Goal: Information Seeking & Learning: Learn about a topic

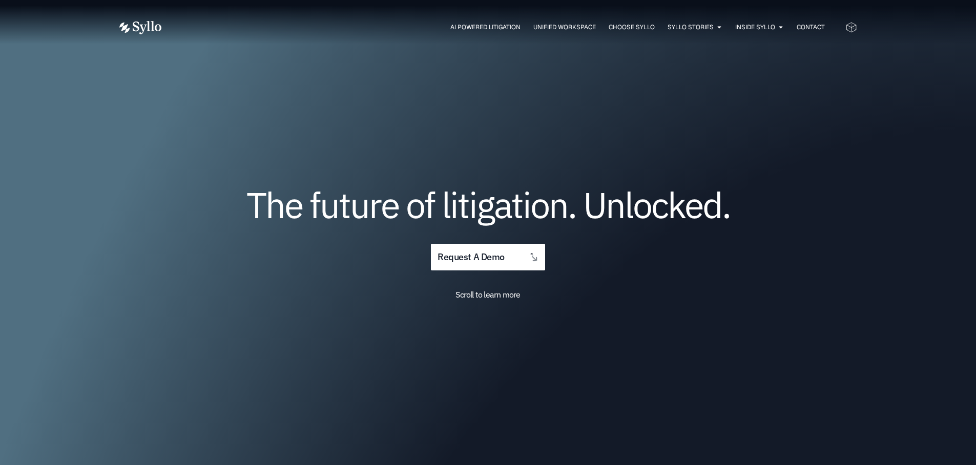
click at [501, 295] on span "Scroll to learn more" at bounding box center [487, 294] width 65 height 10
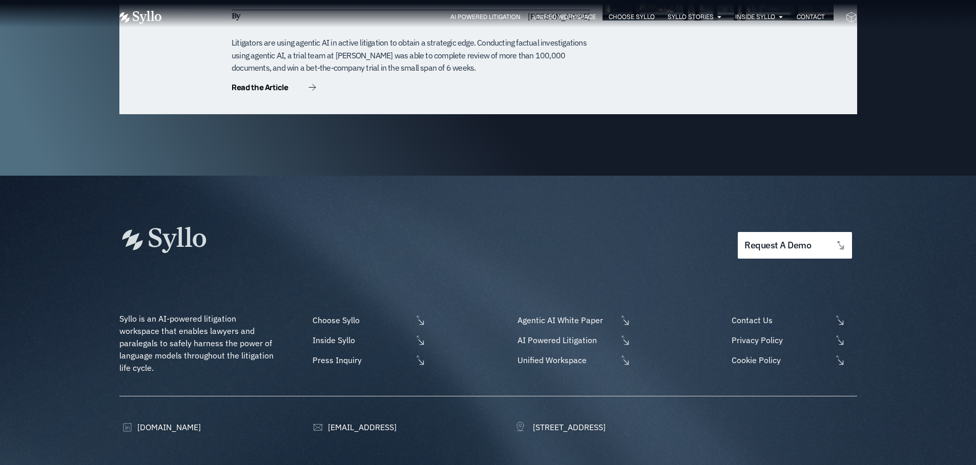
scroll to position [3374, 0]
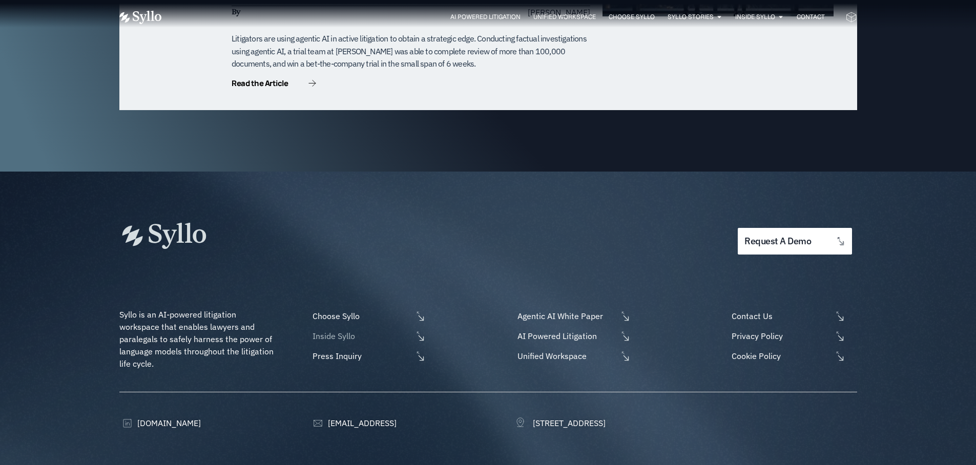
click at [351, 330] on span "Inside Syllo" at bounding box center [361, 336] width 102 height 12
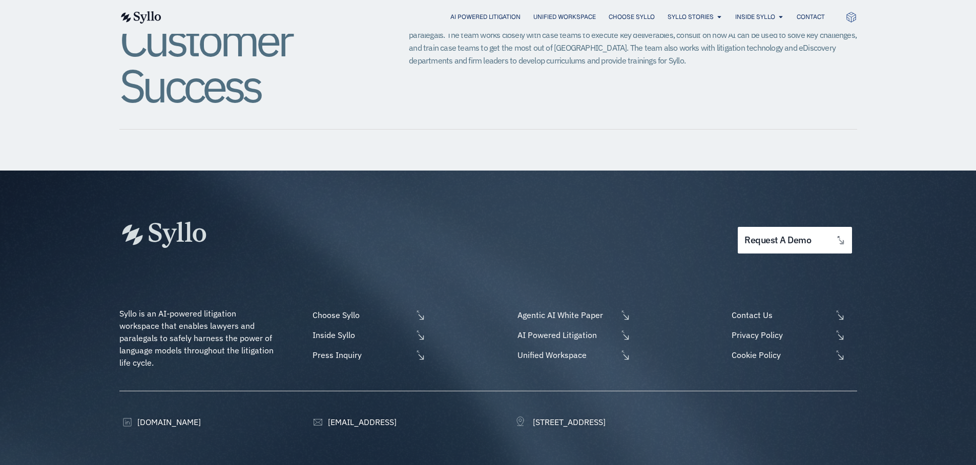
scroll to position [1275, 0]
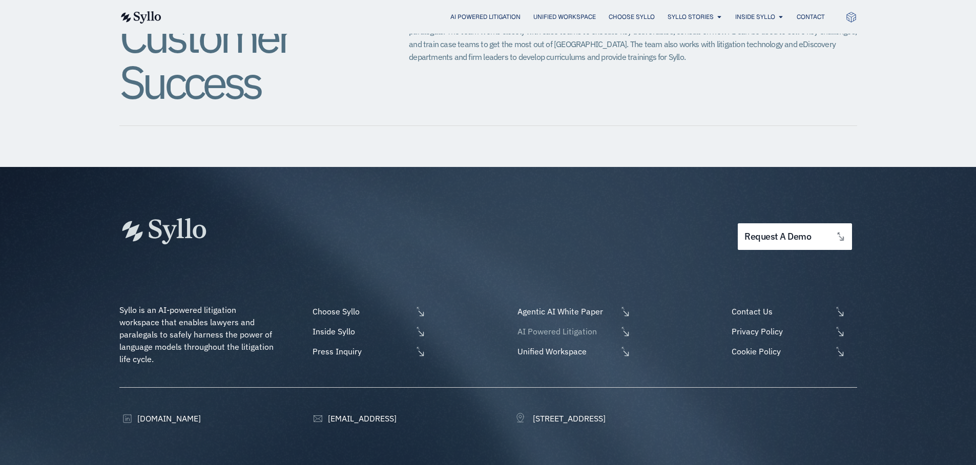
click at [545, 325] on span "AI Powered Litigation" at bounding box center [566, 331] width 102 height 12
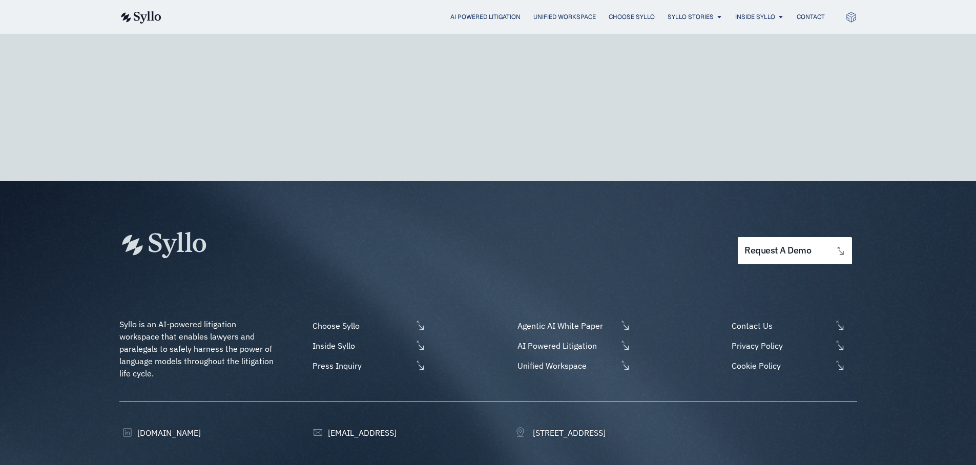
scroll to position [3056, 0]
